Goal: Information Seeking & Learning: Learn about a topic

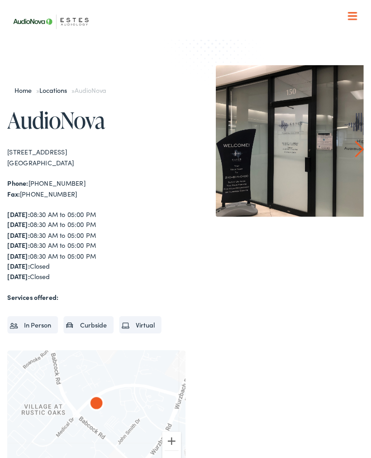
click at [354, 9] on nav "What We Offer Comprehensive & Holistic Care Hearing Testing & Evaluation Hearin…" at bounding box center [181, 93] width 348 height 186
click at [355, 14] on nav "What We Offer Comprehensive & Holistic Care Hearing Testing & Evaluation Hearin…" at bounding box center [181, 93] width 348 height 186
click at [349, 15] on span at bounding box center [344, 15] width 9 height 1
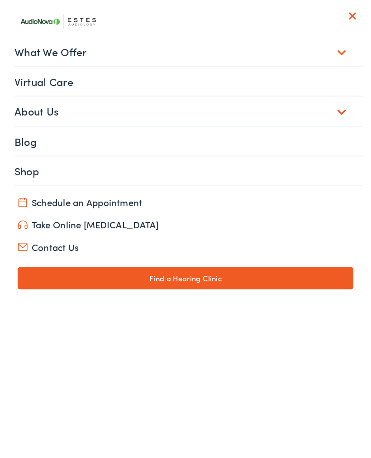
click at [270, 166] on link "Shop" at bounding box center [184, 167] width 341 height 28
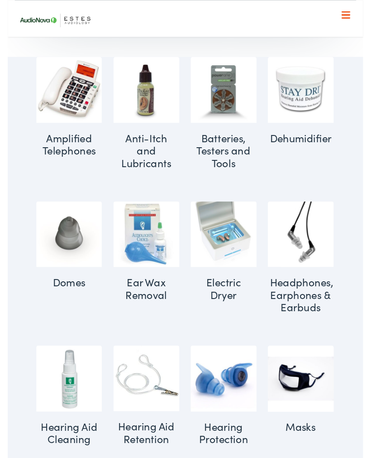
scroll to position [320, 0]
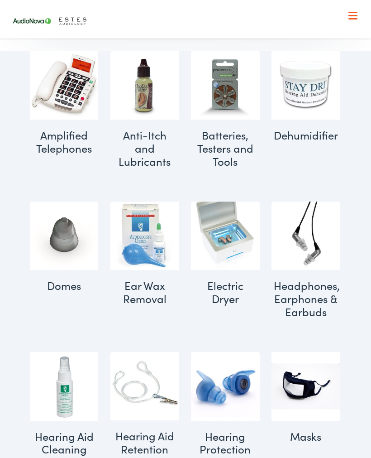
click at [315, 291] on h2 "Headphones, Earphones & Earbuds (2)" at bounding box center [306, 298] width 69 height 57
click at [314, 299] on h2 "Headphones, Earphones & Earbuds (2)" at bounding box center [306, 298] width 69 height 57
click at [319, 239] on img "Visit product category Headphones, Earphones & Earbuds" at bounding box center [306, 236] width 69 height 69
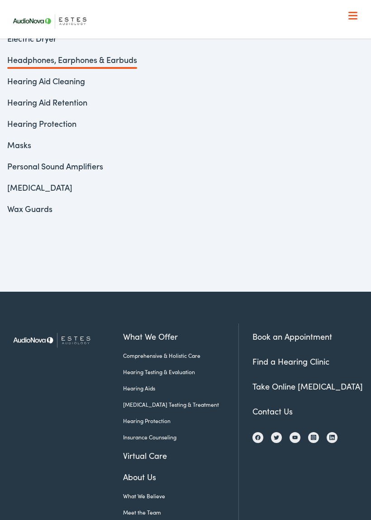
scroll to position [623, 0]
click at [168, 371] on link "Hearing Testing & Evaluation" at bounding box center [174, 371] width 102 height 8
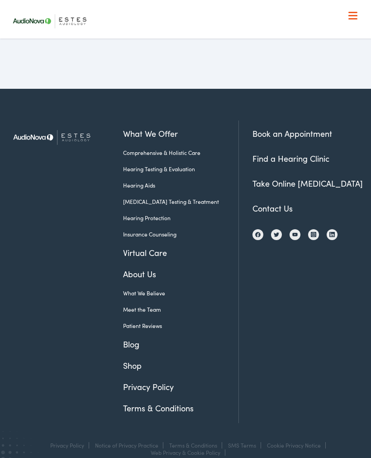
scroll to position [1762, 0]
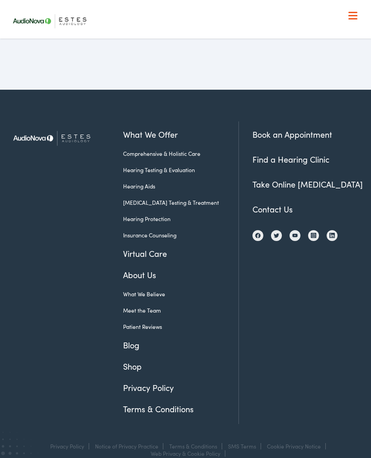
click at [153, 182] on link "Hearing Aids" at bounding box center [174, 186] width 102 height 8
click at [155, 182] on link "Hearing Aids" at bounding box center [174, 186] width 102 height 8
click at [145, 182] on link "Hearing Aids" at bounding box center [174, 186] width 102 height 8
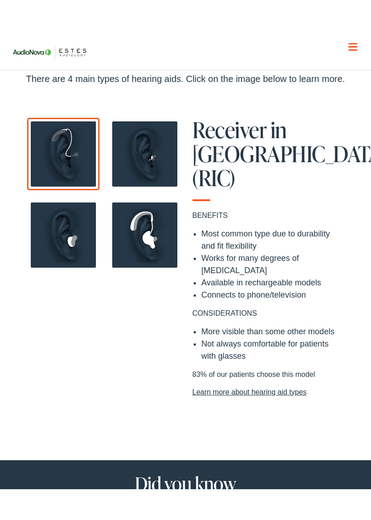
scroll to position [692, 0]
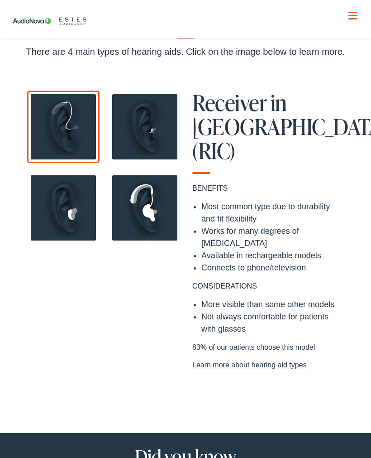
click at [69, 133] on img at bounding box center [63, 127] width 72 height 72
click at [76, 126] on img at bounding box center [63, 127] width 72 height 72
click at [159, 129] on img at bounding box center [145, 127] width 72 height 72
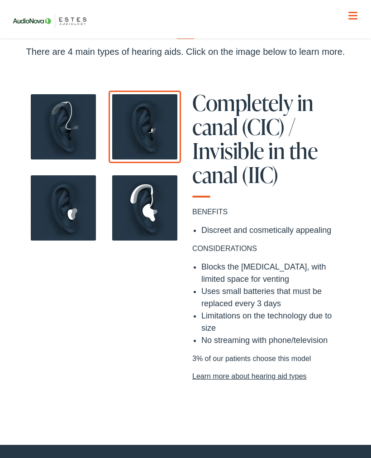
click at [71, 212] on img at bounding box center [63, 208] width 72 height 72
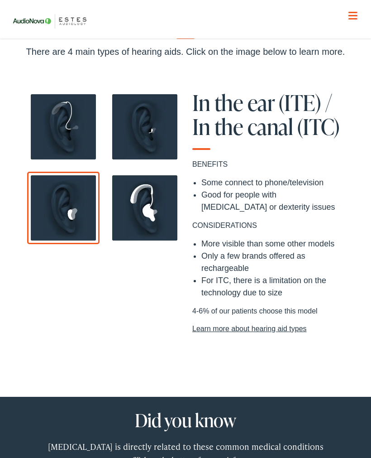
click at [156, 207] on img at bounding box center [145, 208] width 72 height 72
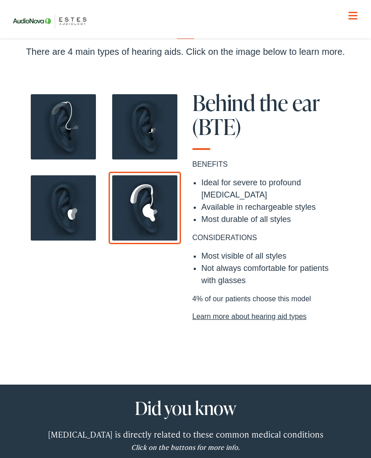
click at [156, 137] on img at bounding box center [145, 127] width 72 height 72
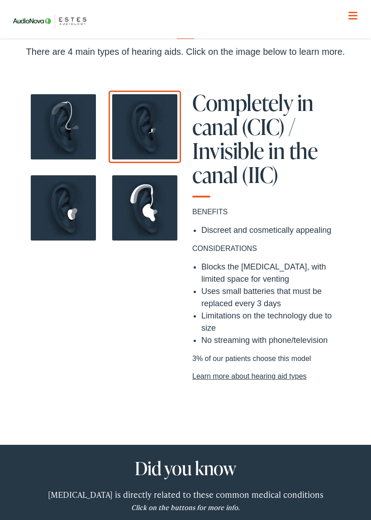
click at [71, 128] on img at bounding box center [63, 127] width 72 height 72
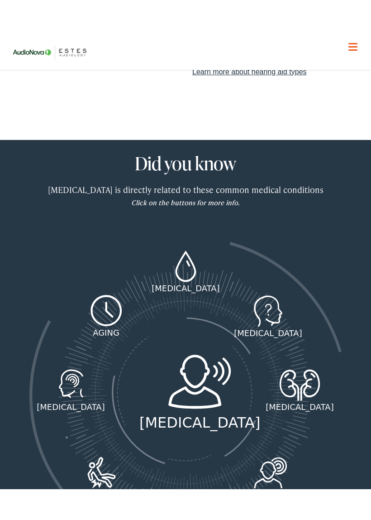
scroll to position [1015, 0]
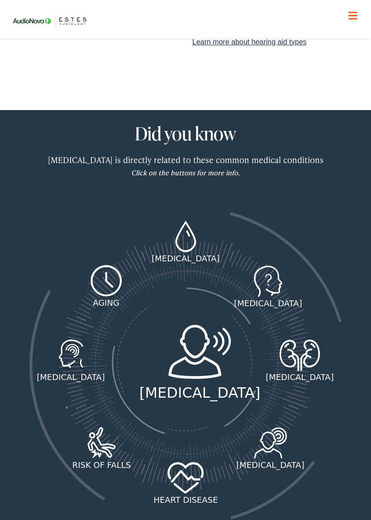
click at [204, 344] on img at bounding box center [200, 352] width 80 height 54
click at [200, 378] on div "diabetes dementia kidney disease tinnitus heart disease risk of falls depression" at bounding box center [185, 366] width 312 height 358
click at [207, 382] on div "[MEDICAL_DATA]" at bounding box center [199, 393] width 121 height 22
click at [211, 342] on img at bounding box center [200, 352] width 80 height 54
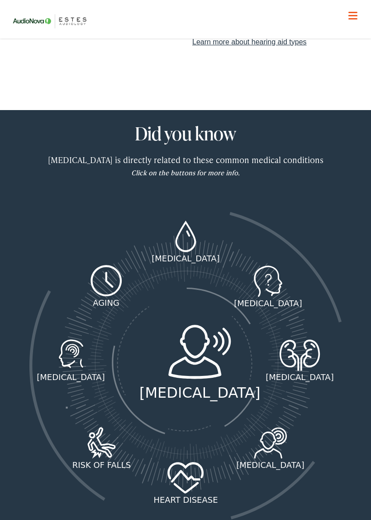
click at [198, 326] on img at bounding box center [200, 352] width 80 height 54
click at [207, 326] on img at bounding box center [200, 352] width 80 height 54
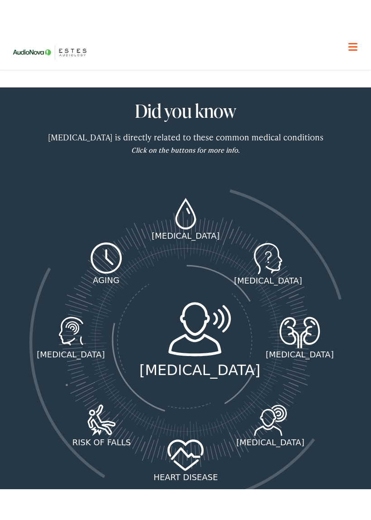
scroll to position [1061, 0]
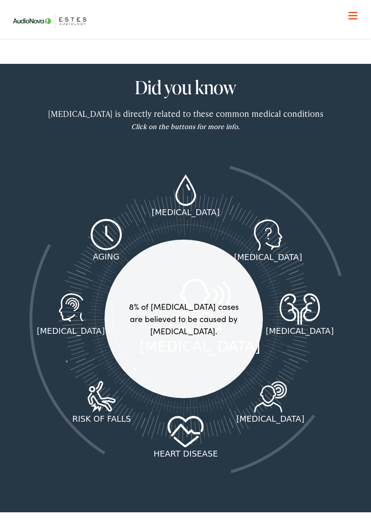
click at [285, 220] on icon at bounding box center [268, 235] width 38 height 32
click at [196, 174] on icon at bounding box center [186, 189] width 21 height 31
click at [108, 219] on icon at bounding box center [107, 235] width 34 height 32
click at [75, 293] on icon at bounding box center [71, 309] width 38 height 32
click at [105, 385] on icon at bounding box center [102, 397] width 38 height 32
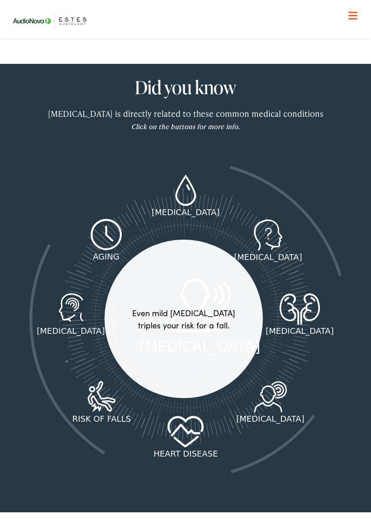
click at [194, 423] on icon at bounding box center [185, 429] width 29 height 13
click at [279, 381] on icon at bounding box center [271, 397] width 42 height 32
click at [303, 293] on icon at bounding box center [300, 309] width 48 height 32
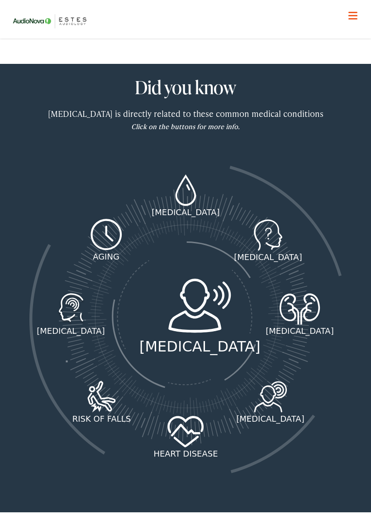
click at [199, 294] on img at bounding box center [200, 306] width 80 height 54
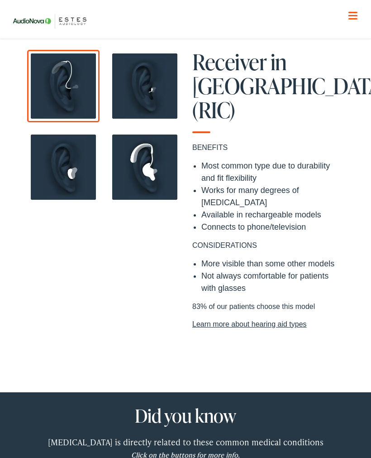
scroll to position [729, 0]
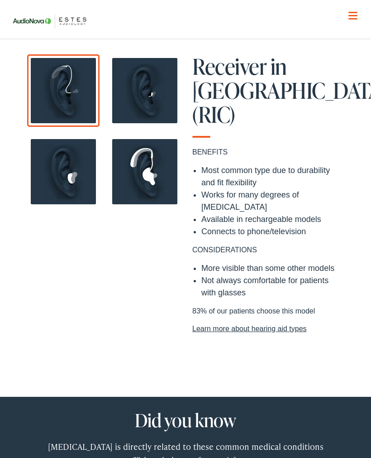
click at [75, 178] on img at bounding box center [63, 171] width 72 height 72
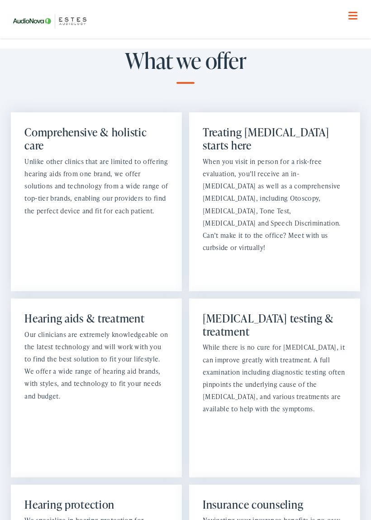
scroll to position [716, 0]
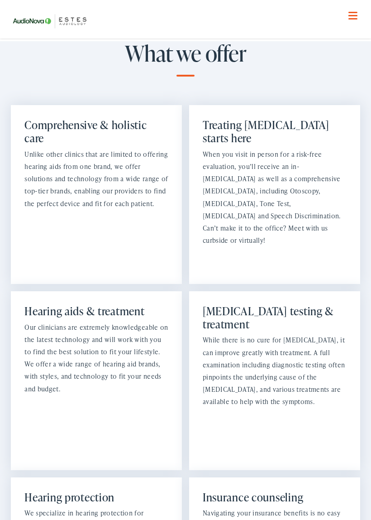
click at [284, 341] on p "While there is no cure for tinnitus, it can improve greatly with treatment. A f…" at bounding box center [275, 371] width 144 height 74
click at [280, 337] on p "While there is no cure for tinnitus, it can improve greatly with treatment. A f…" at bounding box center [275, 371] width 144 height 74
click at [289, 334] on p "While there is no cure for tinnitus, it can improve greatly with treatment. A f…" at bounding box center [275, 371] width 144 height 74
click at [258, 308] on h2 "Tinnitus testing & treatment" at bounding box center [275, 318] width 144 height 26
click at [272, 306] on h2 "Tinnitus testing & treatment" at bounding box center [275, 318] width 144 height 26
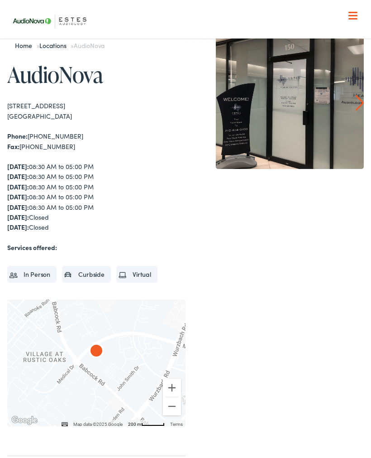
scroll to position [0, 0]
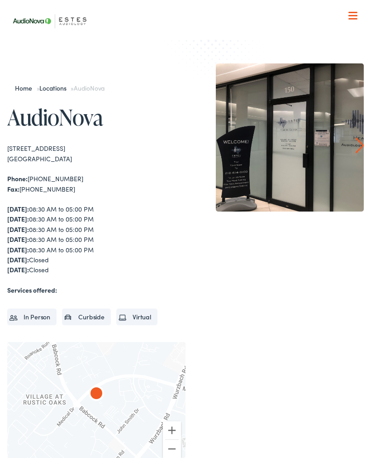
click at [356, 14] on div at bounding box center [353, 16] width 9 height 9
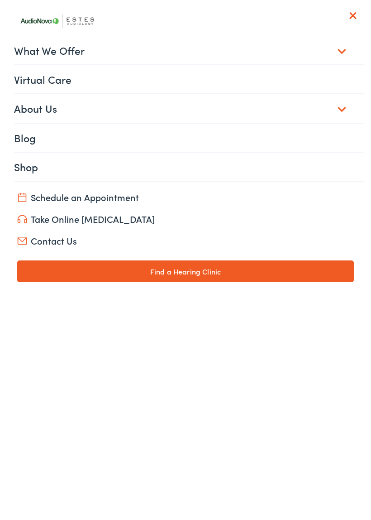
scroll to position [232, 0]
click at [105, 222] on link "Take Online [MEDICAL_DATA]" at bounding box center [185, 218] width 336 height 13
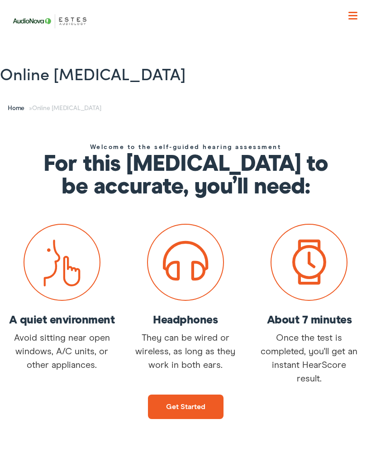
click at [358, 17] on nav "What We Offer Comprehensive & Holistic Care Hearing Testing & Evaluation Hearin…" at bounding box center [185, 93] width 356 height 186
click at [358, 14] on nav "What We Offer Comprehensive & Holistic Care Hearing Testing & Evaluation Hearin…" at bounding box center [185, 93] width 356 height 186
click at [355, 14] on div at bounding box center [353, 16] width 9 height 9
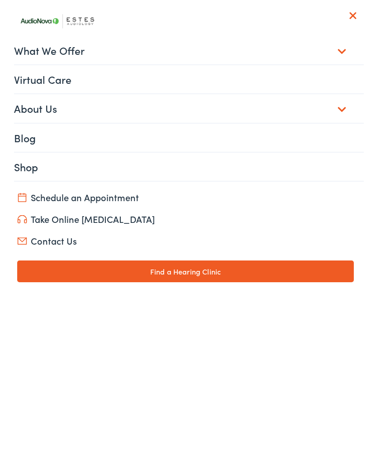
click at [57, 77] on link "Virtual Care" at bounding box center [189, 79] width 350 height 28
click at [62, 80] on link "Virtual Care" at bounding box center [189, 79] width 350 height 28
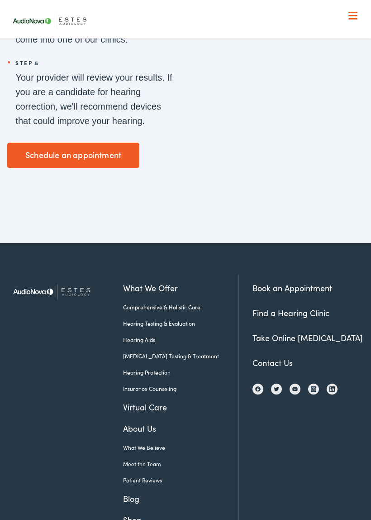
scroll to position [1418, 0]
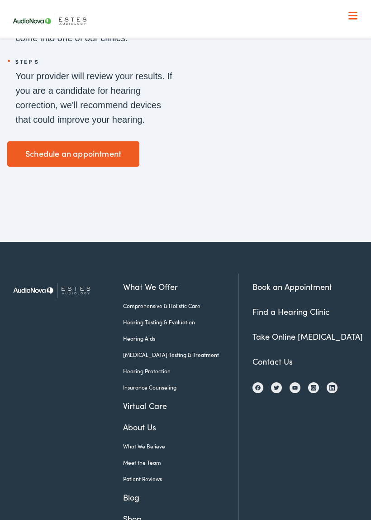
click at [170, 355] on link "[MEDICAL_DATA] Testing & Treatment" at bounding box center [174, 355] width 102 height 8
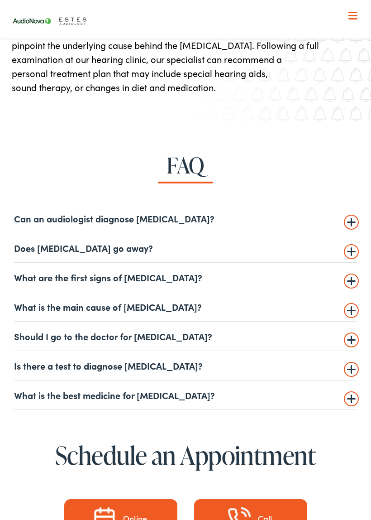
scroll to position [1551, 0]
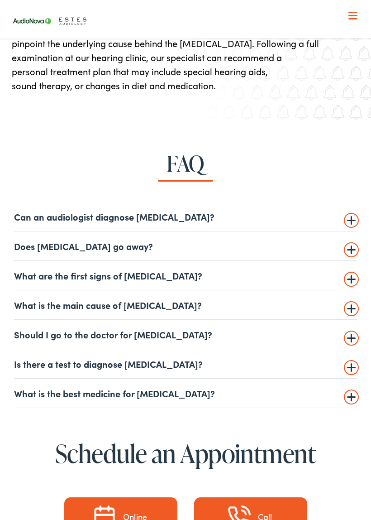
click at [144, 303] on summary "What is the main cause of [MEDICAL_DATA]?" at bounding box center [185, 304] width 343 height 11
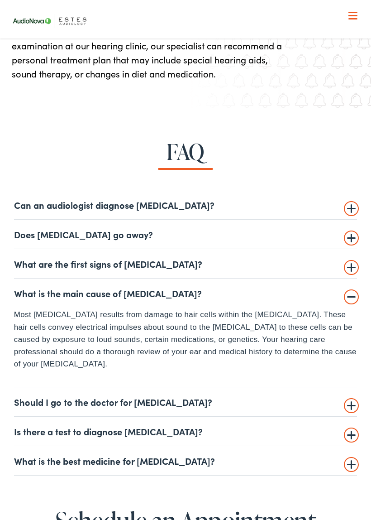
scroll to position [1564, 0]
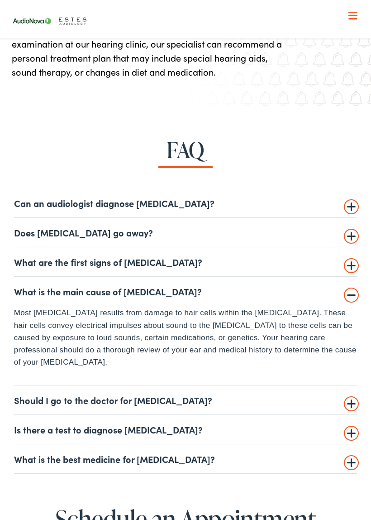
click at [23, 335] on p "Most [MEDICAL_DATA] results from damage to hair cells within the [MEDICAL_DATA]…" at bounding box center [185, 338] width 343 height 62
click at [22, 366] on details "What is the main cause of [MEDICAL_DATA]? Most [MEDICAL_DATA] results from dama…" at bounding box center [185, 331] width 343 height 109
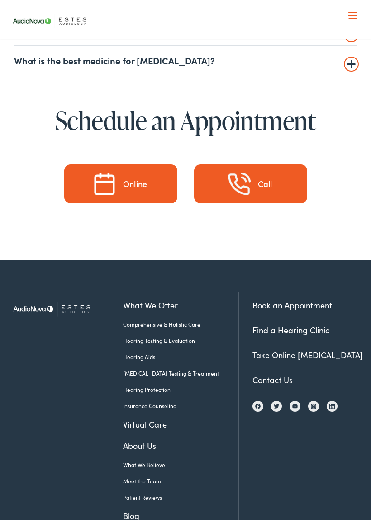
scroll to position [1964, 0]
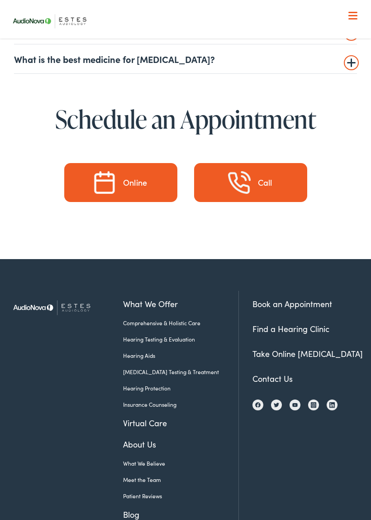
click at [178, 338] on link "Hearing Testing & Evaluation" at bounding box center [174, 339] width 102 height 8
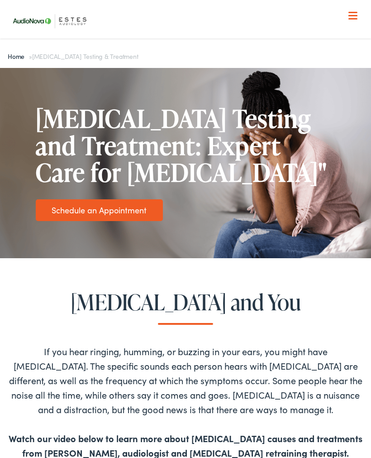
scroll to position [1989, 0]
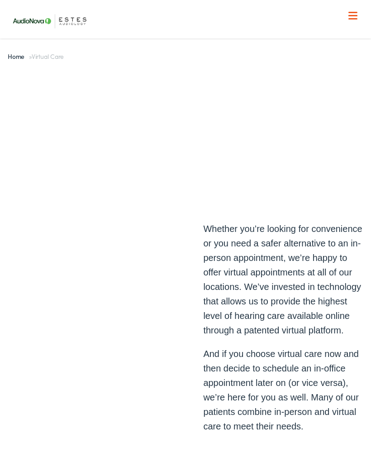
scroll to position [1444, 0]
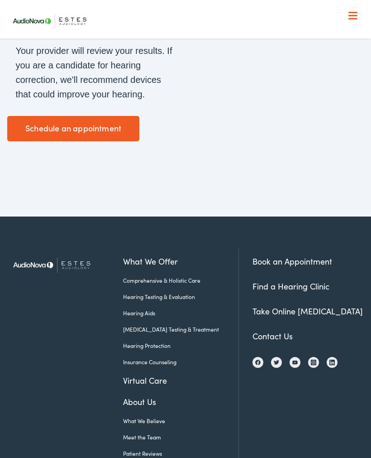
click at [149, 314] on link "Hearing Aids" at bounding box center [174, 313] width 102 height 8
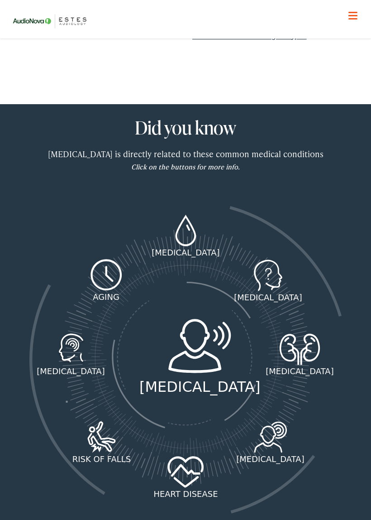
scroll to position [1022, 0]
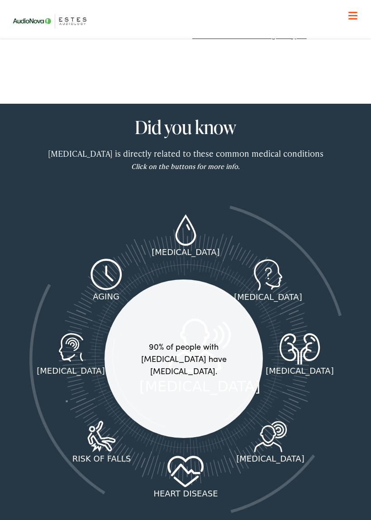
click at [276, 421] on icon at bounding box center [270, 436] width 33 height 31
click at [306, 333] on icon at bounding box center [311, 347] width 17 height 28
click at [277, 259] on icon at bounding box center [268, 275] width 38 height 32
click at [105, 421] on icon at bounding box center [102, 437] width 38 height 32
click at [73, 334] on icon at bounding box center [71, 349] width 38 height 32
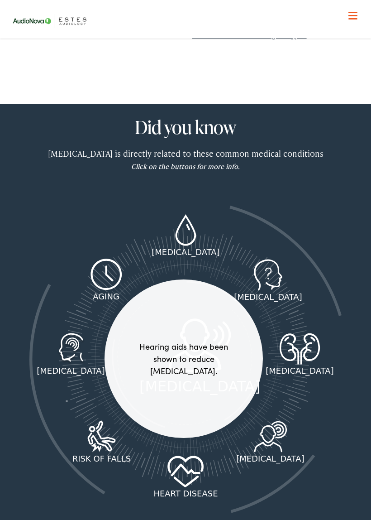
click at [80, 333] on icon at bounding box center [71, 349] width 38 height 32
click at [113, 259] on icon at bounding box center [107, 275] width 34 height 32
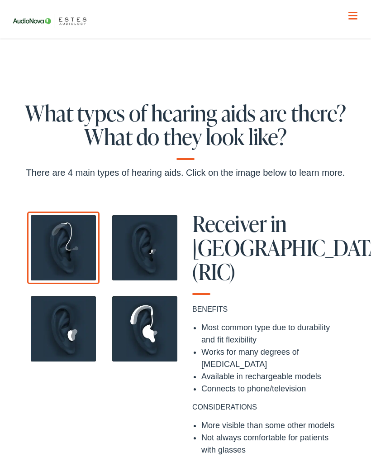
scroll to position [570, 0]
